Goal: Information Seeking & Learning: Learn about a topic

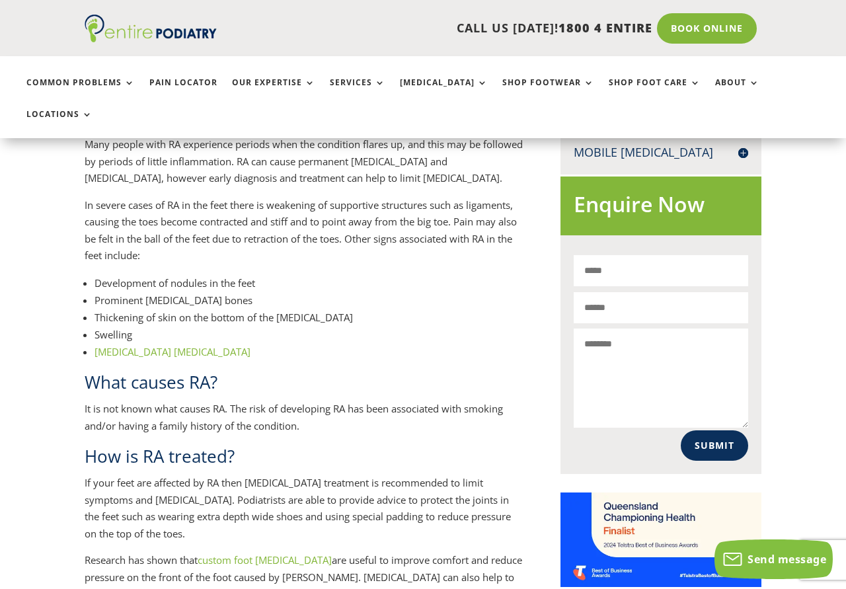
scroll to position [809, 0]
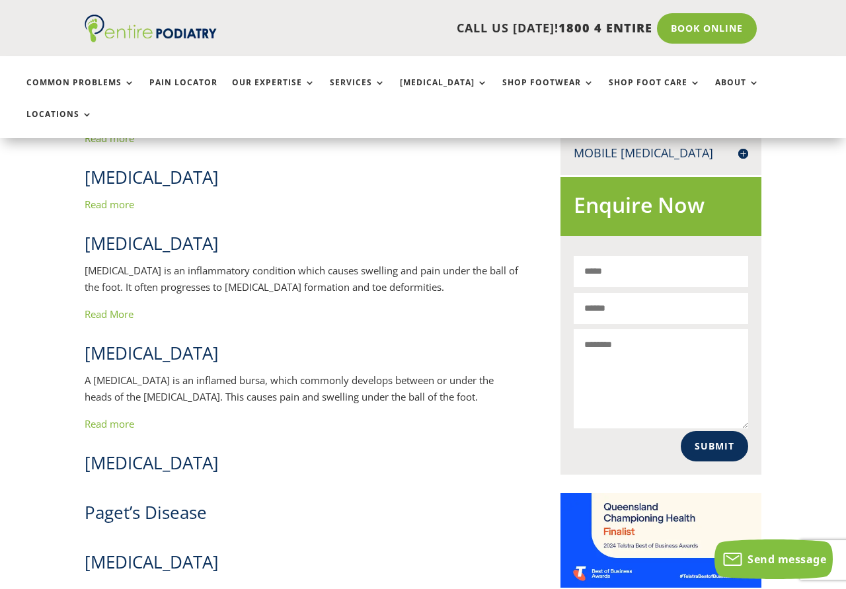
scroll to position [607, 0]
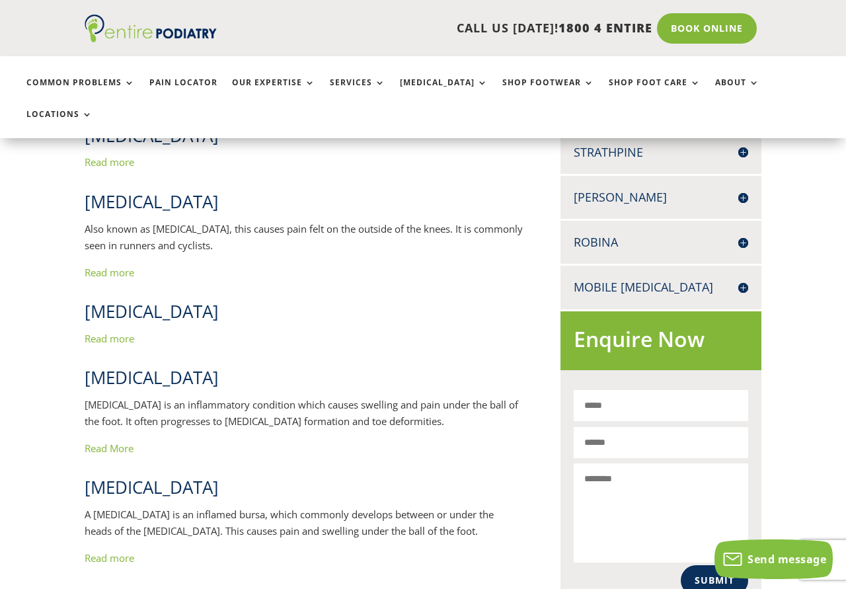
click at [102, 332] on link "Read more" at bounding box center [110, 338] width 50 height 13
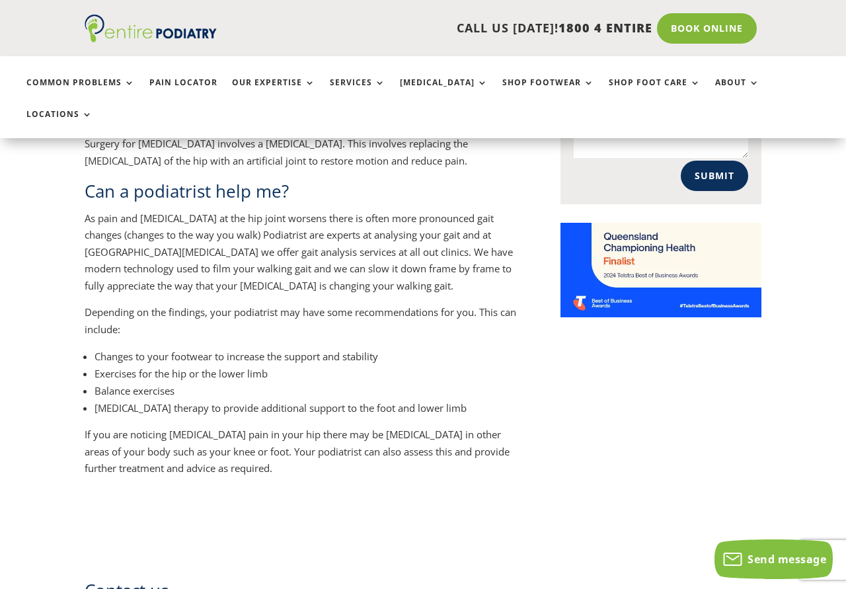
scroll to position [1079, 0]
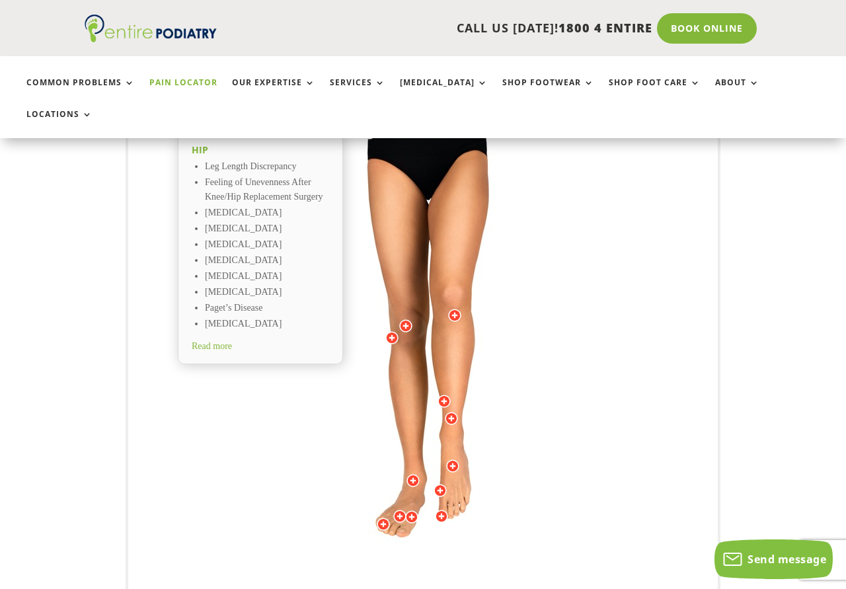
scroll to position [337, 0]
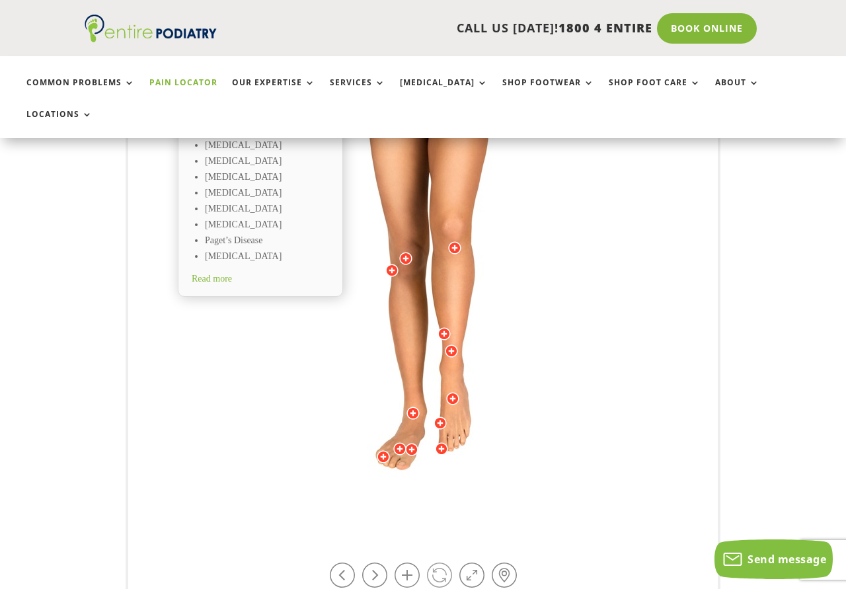
click at [442, 563] on link at bounding box center [439, 575] width 25 height 25
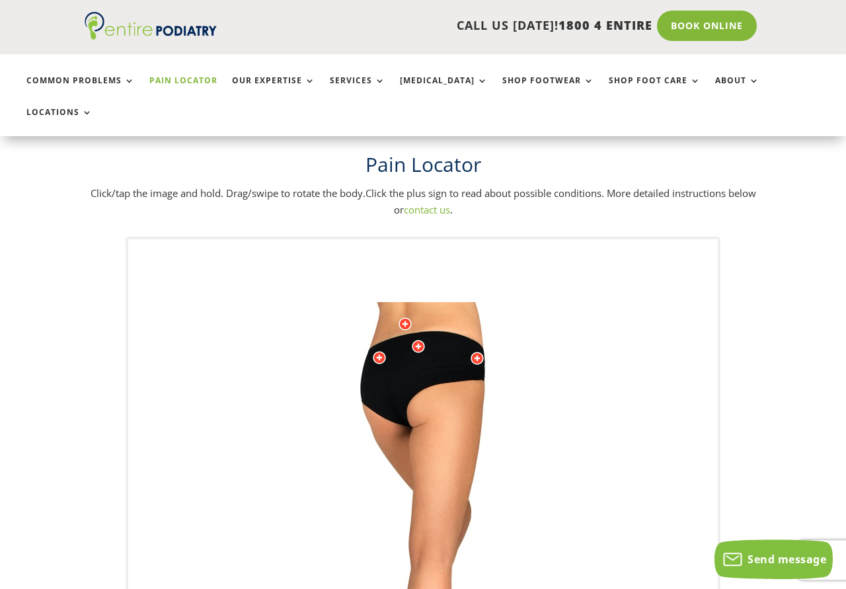
scroll to position [0, 0]
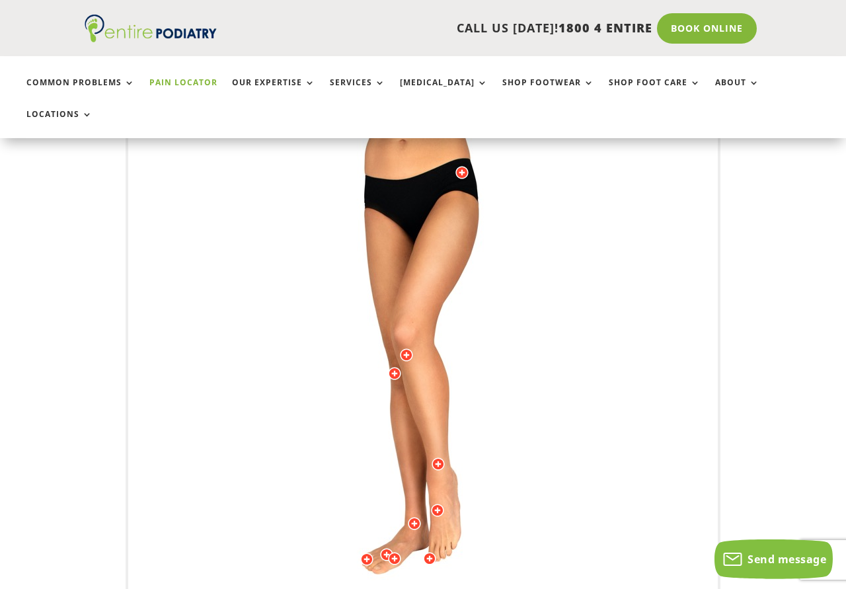
scroll to position [337, 0]
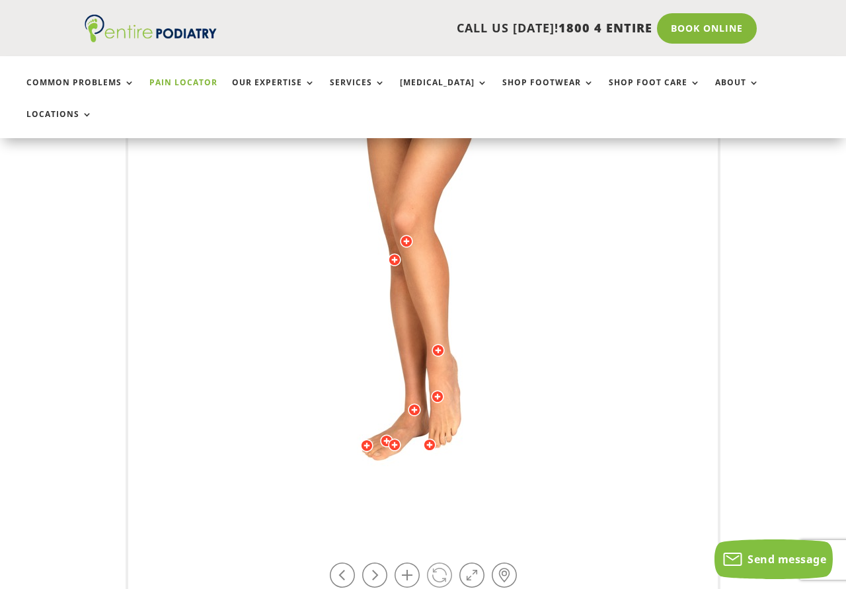
click at [437, 563] on link at bounding box center [439, 575] width 25 height 25
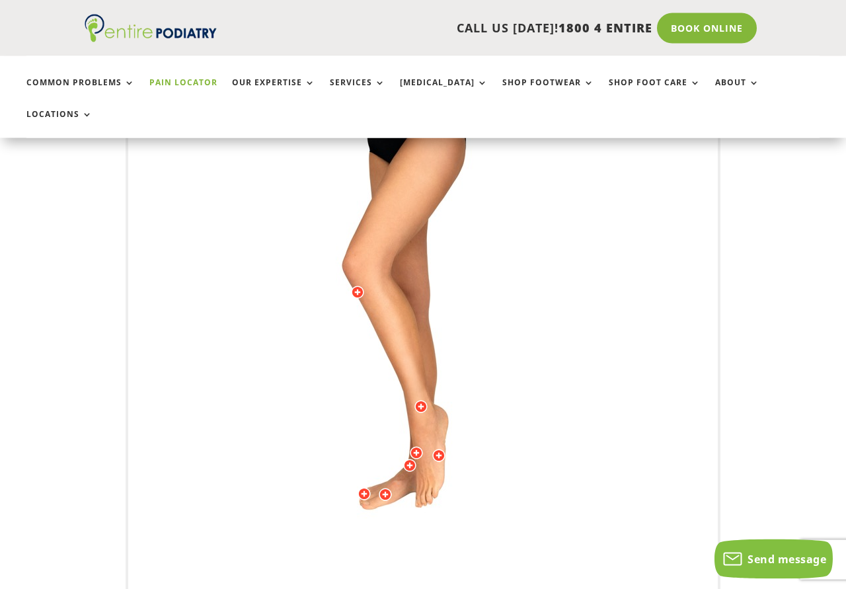
scroll to position [135, 0]
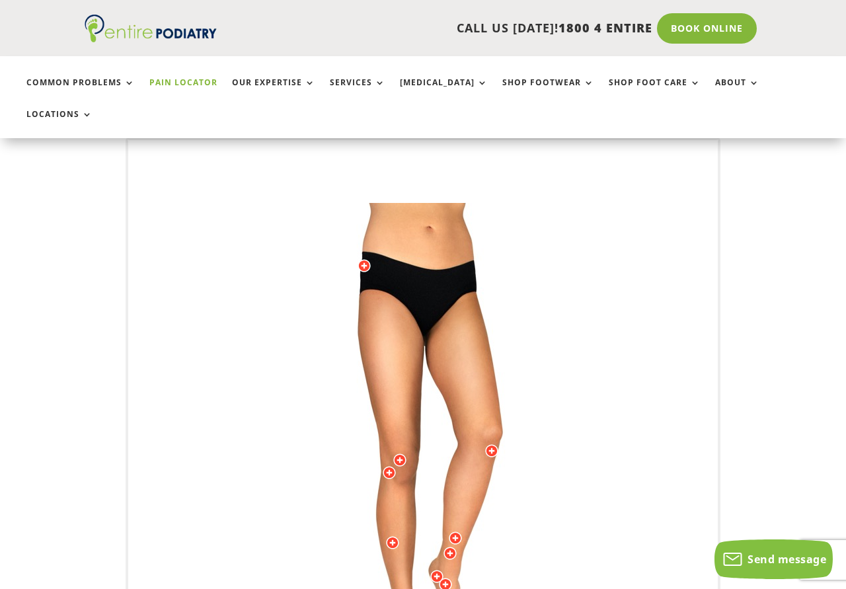
click at [403, 218] on img at bounding box center [423, 467] width 365 height 529
click at [401, 227] on img at bounding box center [423, 467] width 365 height 529
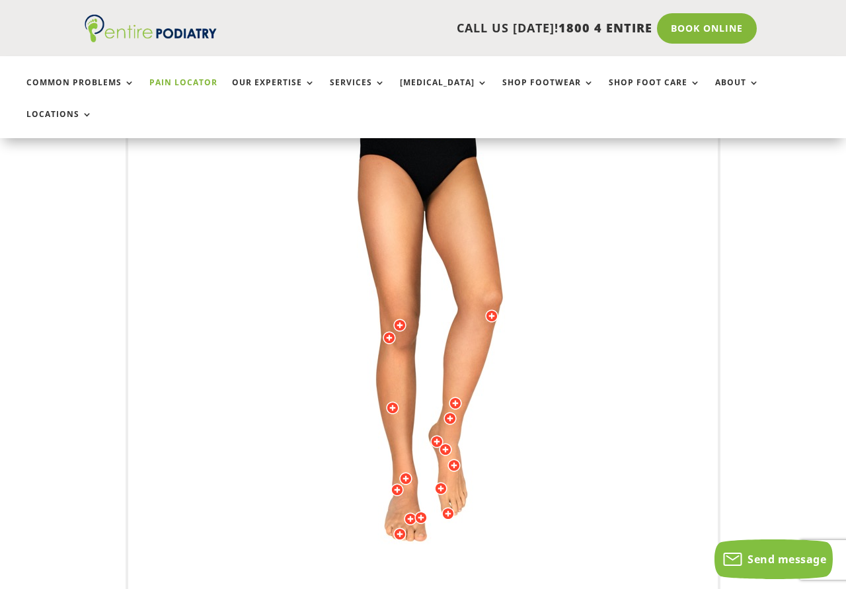
scroll to position [405, 0]
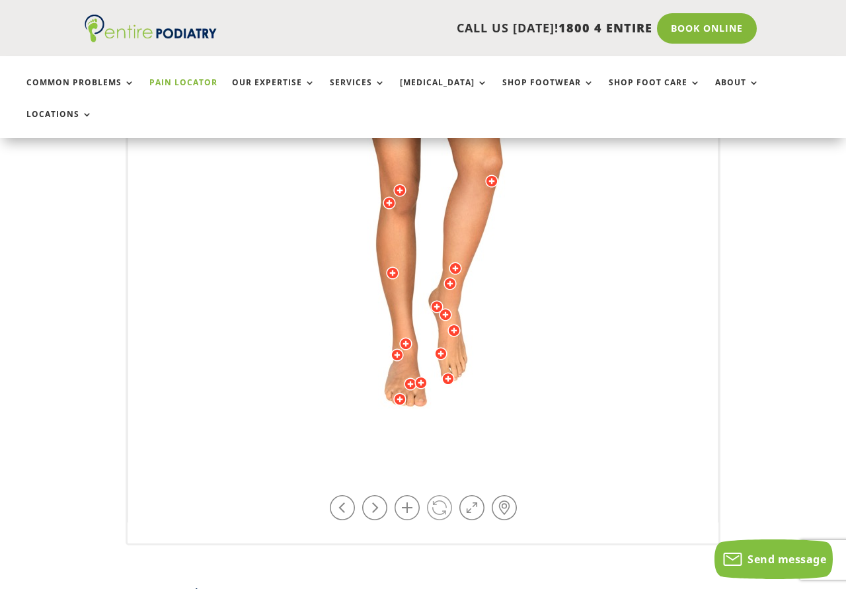
click at [441, 495] on link at bounding box center [439, 507] width 25 height 25
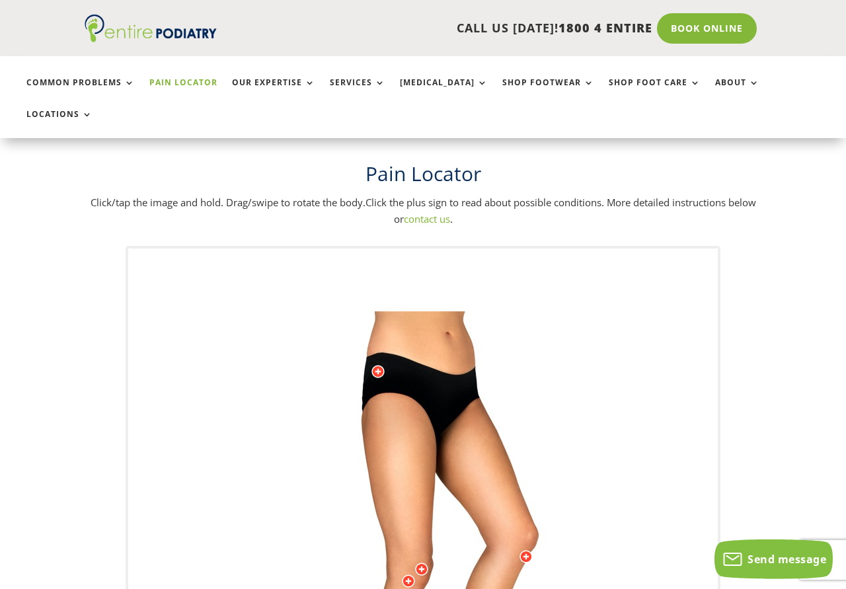
scroll to position [0, 0]
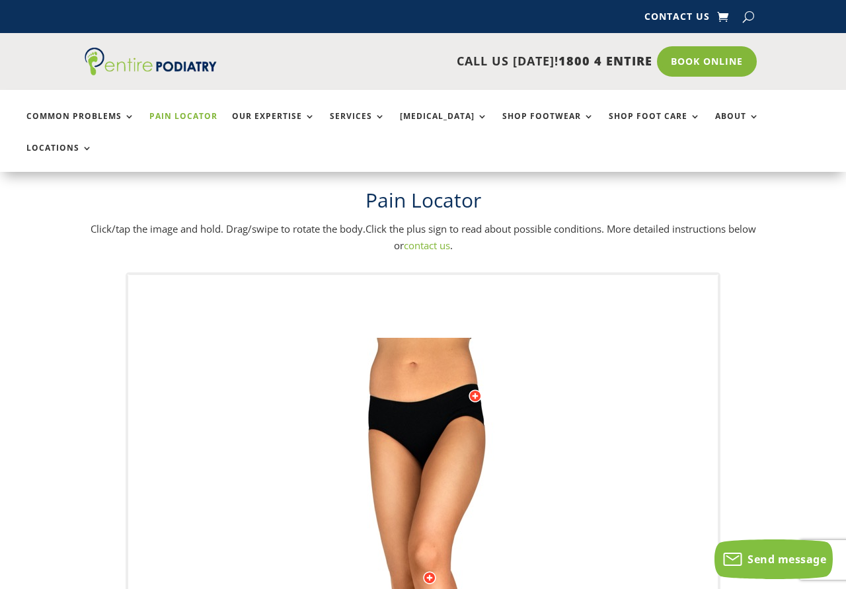
drag, startPoint x: 472, startPoint y: 361, endPoint x: 461, endPoint y: 357, distance: 11.9
click at [475, 389] on div at bounding box center [475, 395] width 13 height 13
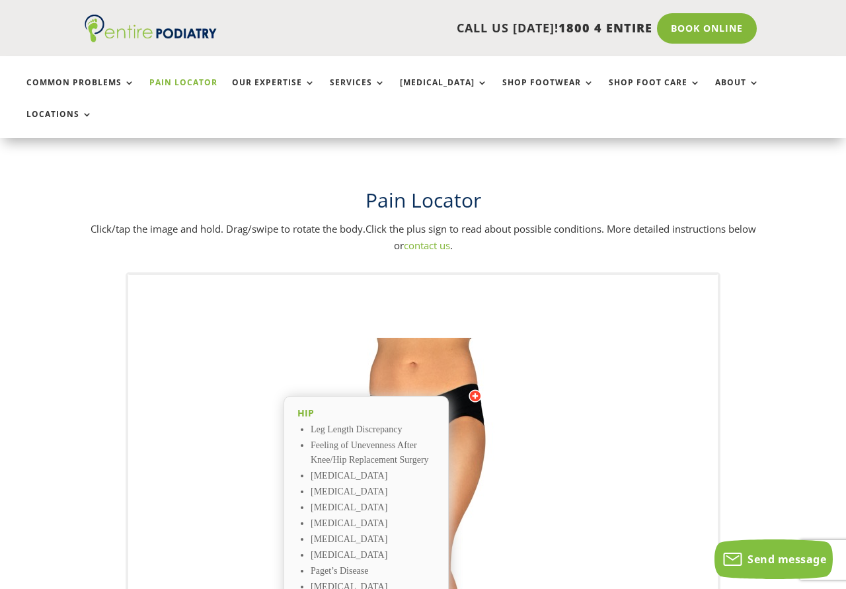
scroll to position [67, 0]
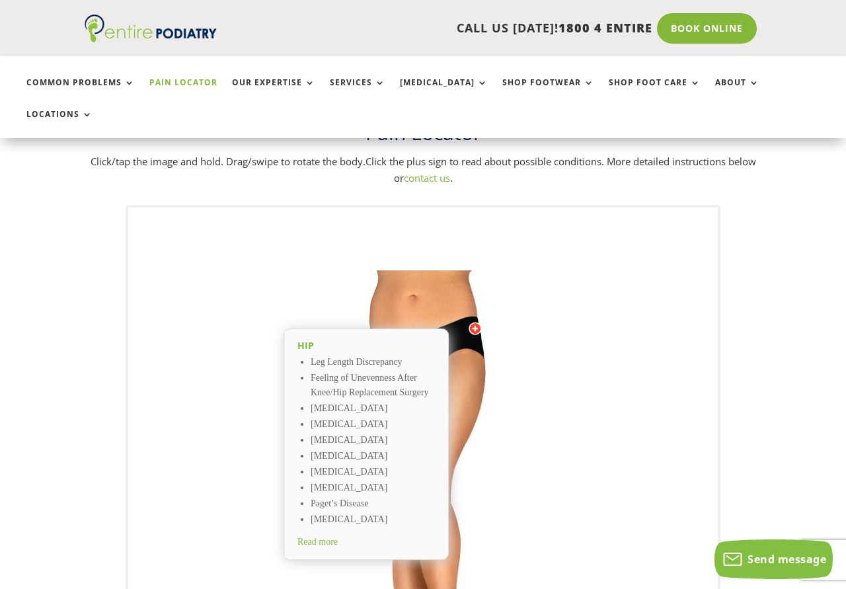
click at [331, 537] on span "Read more" at bounding box center [318, 542] width 40 height 10
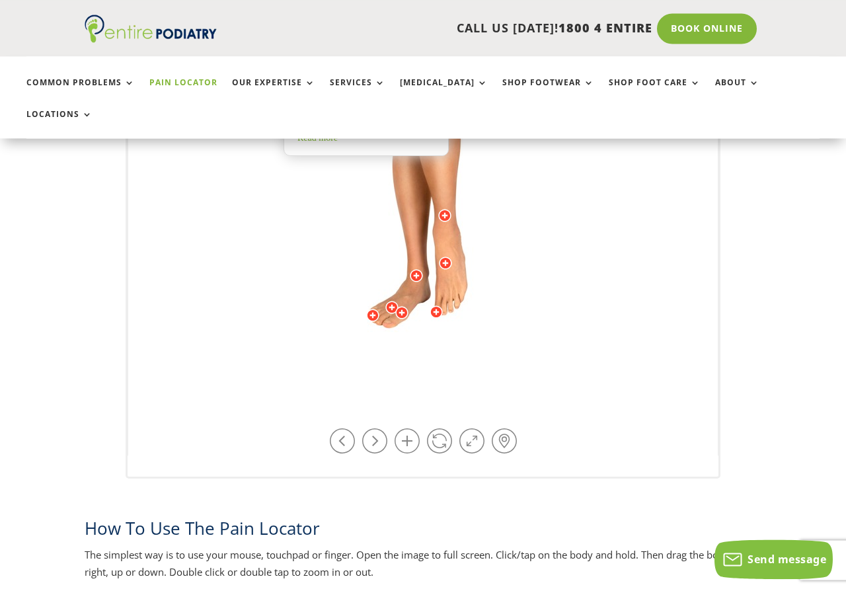
scroll to position [472, 0]
click at [435, 428] on link at bounding box center [439, 440] width 25 height 25
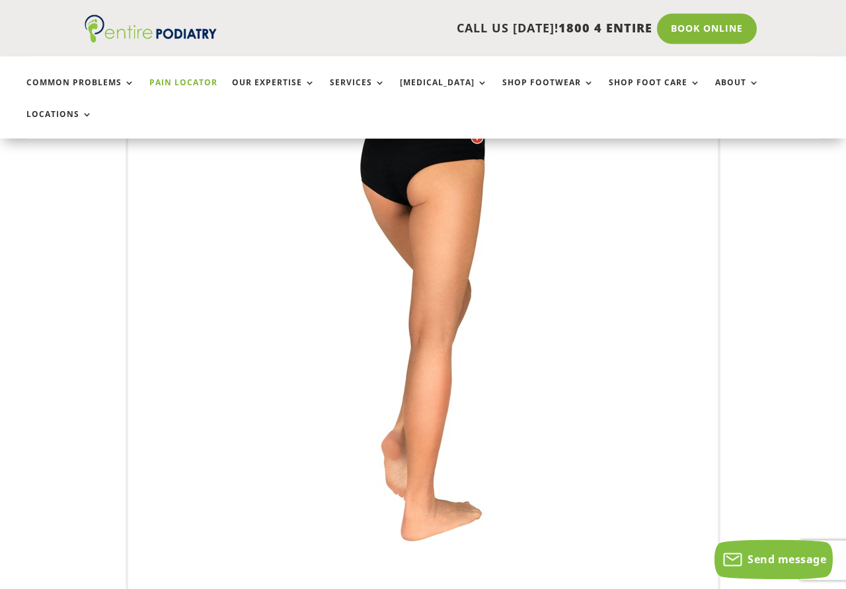
scroll to position [405, 0]
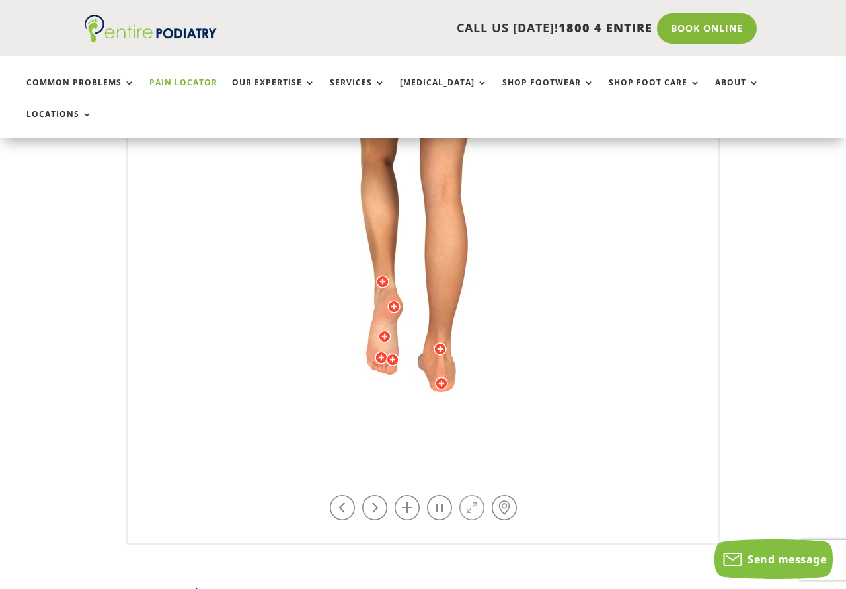
click at [471, 495] on link at bounding box center [471, 507] width 25 height 25
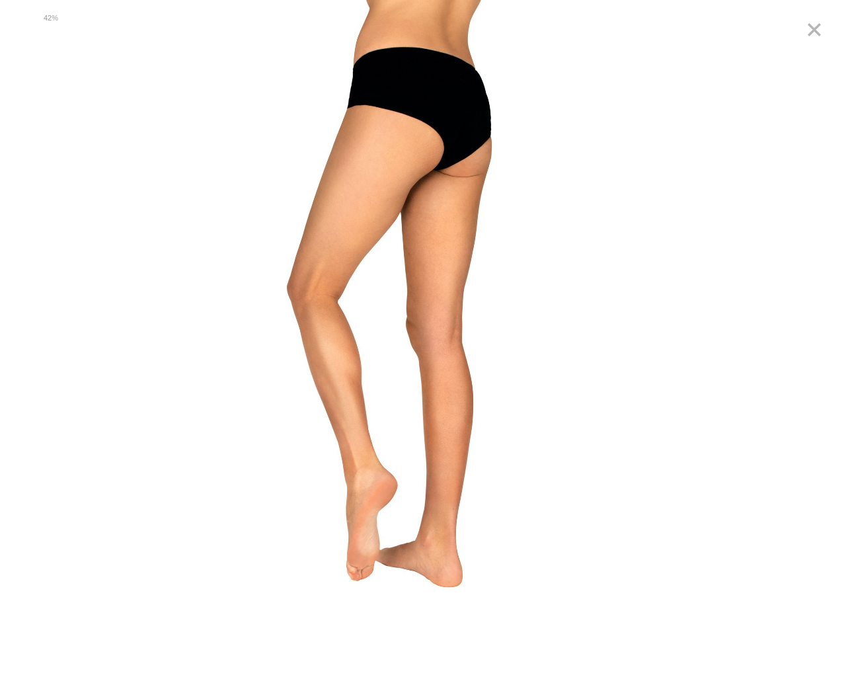
click at [819, 30] on link at bounding box center [814, 29] width 33 height 33
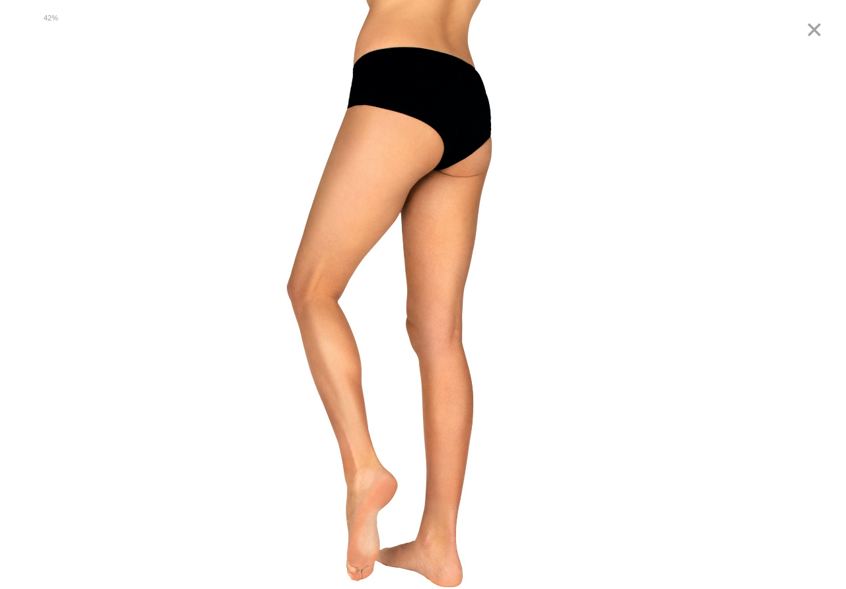
scroll to position [1416, 0]
